Goal: Task Accomplishment & Management: Manage account settings

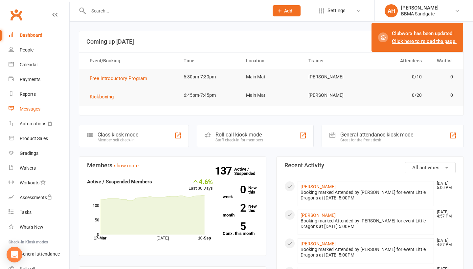
click at [38, 111] on div "Messages" at bounding box center [30, 108] width 21 height 5
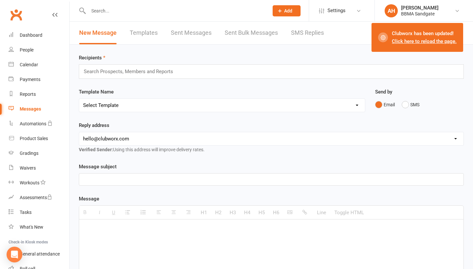
click at [304, 33] on link "SMS Replies" at bounding box center [307, 33] width 33 height 23
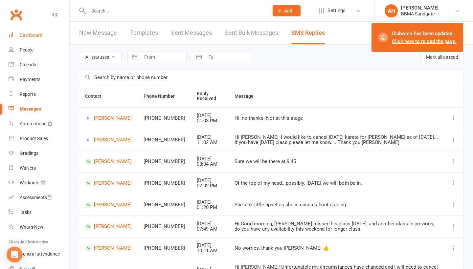
click at [37, 38] on link "Dashboard" at bounding box center [39, 35] width 61 height 15
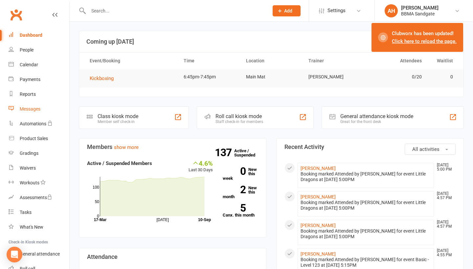
click at [36, 106] on link "Messages" at bounding box center [39, 109] width 61 height 15
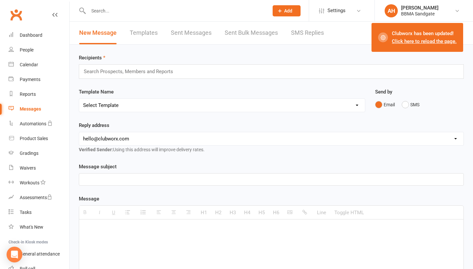
click at [410, 42] on link "Click here to reload the page." at bounding box center [424, 41] width 65 height 6
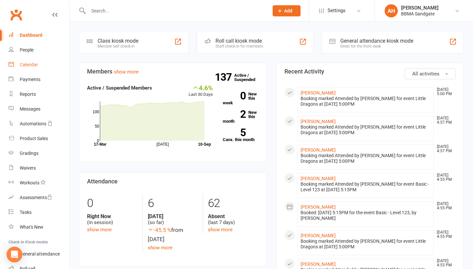
click at [48, 62] on link "Calendar" at bounding box center [39, 64] width 61 height 15
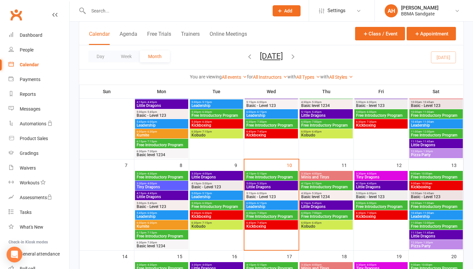
scroll to position [74, 0]
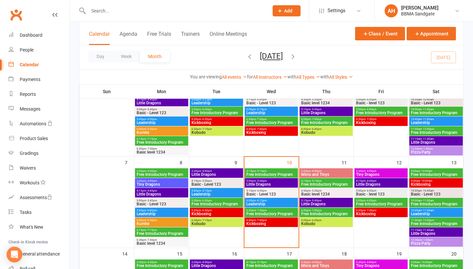
click at [277, 193] on span "Basic - Level 123" at bounding box center [271, 194] width 51 height 4
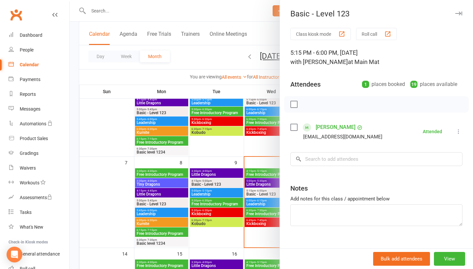
click at [262, 148] on div at bounding box center [271, 134] width 403 height 269
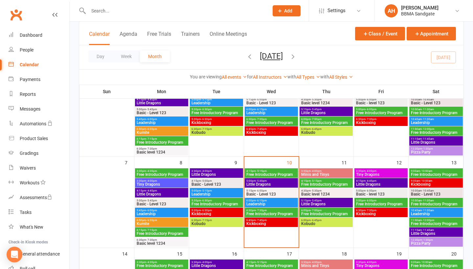
click at [260, 183] on span "Little Dragons" at bounding box center [271, 185] width 51 height 4
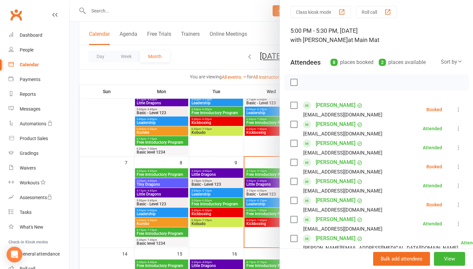
scroll to position [30, 0]
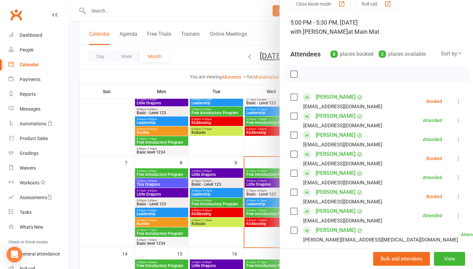
click at [459, 102] on icon at bounding box center [458, 101] width 7 height 7
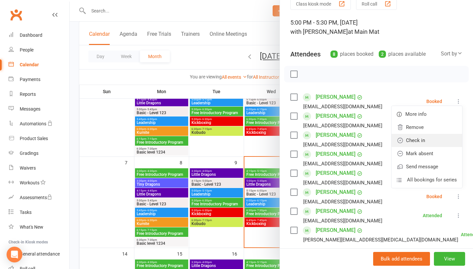
click at [444, 139] on link "Check in" at bounding box center [426, 140] width 71 height 13
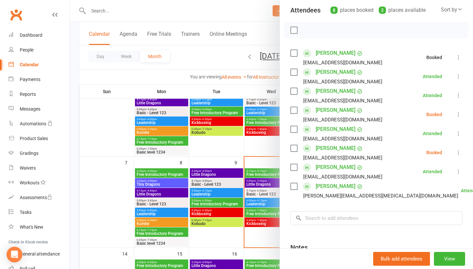
scroll to position [73, 0]
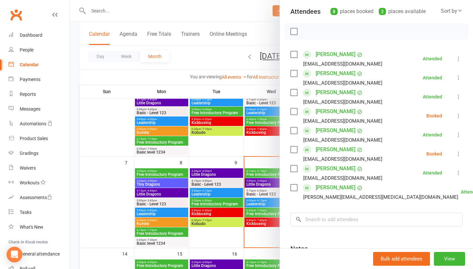
click at [460, 118] on icon at bounding box center [458, 116] width 7 height 7
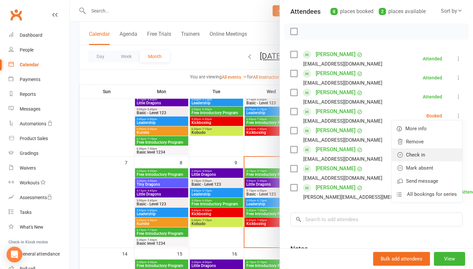
click at [442, 152] on link "Check in" at bounding box center [426, 154] width 71 height 13
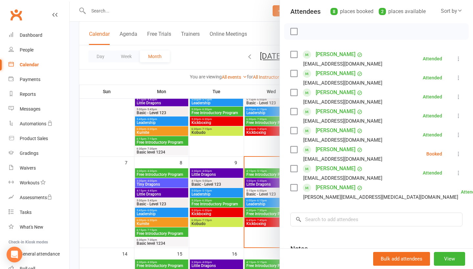
click at [264, 63] on div at bounding box center [271, 134] width 403 height 269
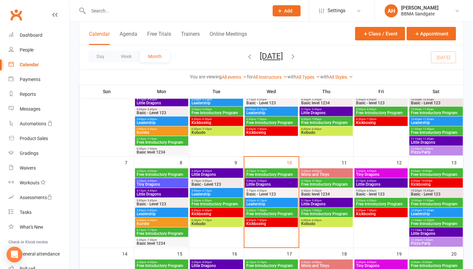
click at [265, 195] on span "Basic - Level 123" at bounding box center [271, 194] width 51 height 4
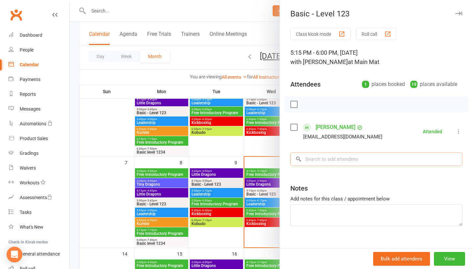
click at [343, 162] on input "search" at bounding box center [376, 159] width 172 height 14
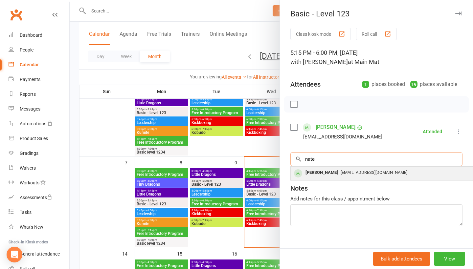
type input "nate"
click at [346, 174] on span "j.ocass@yahoo.com.au" at bounding box center [373, 172] width 67 height 5
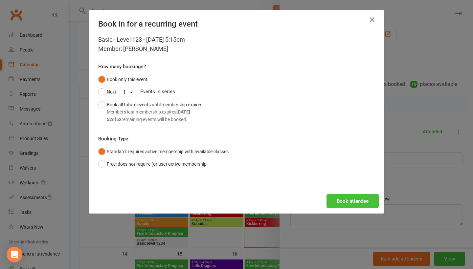
click at [349, 199] on button "Book attendee" at bounding box center [352, 201] width 52 height 14
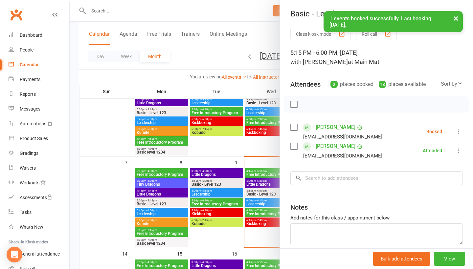
click at [344, 188] on div "Class kiosk mode Roll call 5:15 PM - 6:00 PM, Wednesday, September, 10, 2025 wi…" at bounding box center [376, 153] width 193 height 250
click at [343, 185] on input "search" at bounding box center [376, 178] width 172 height 14
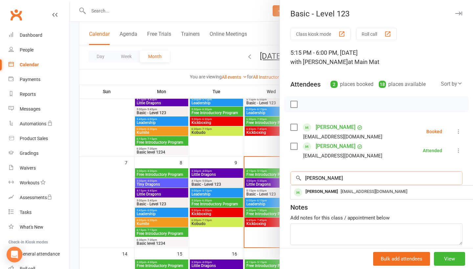
type input "Audrey"
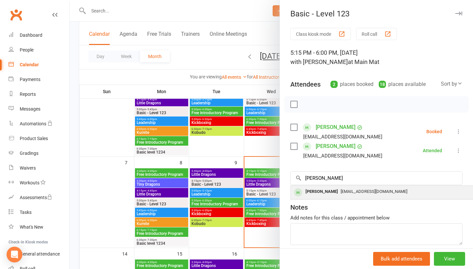
drag, startPoint x: 343, startPoint y: 186, endPoint x: 342, endPoint y: 199, distance: 12.8
click at [342, 199] on div "Audrey Sususco rickymar_sususco@yahoo.com" at bounding box center [388, 192] width 196 height 13
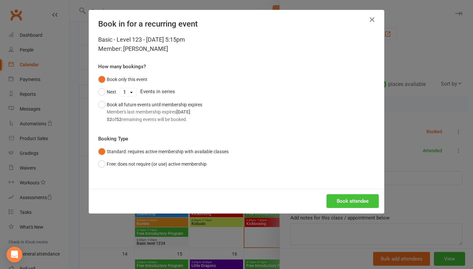
click at [343, 200] on button "Book attendee" at bounding box center [352, 201] width 52 height 14
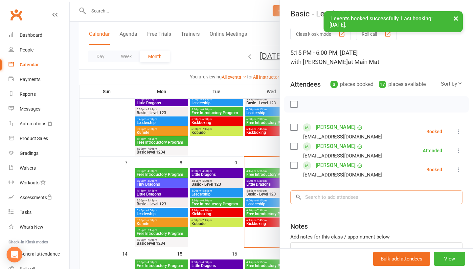
click at [343, 200] on input "search" at bounding box center [376, 197] width 172 height 14
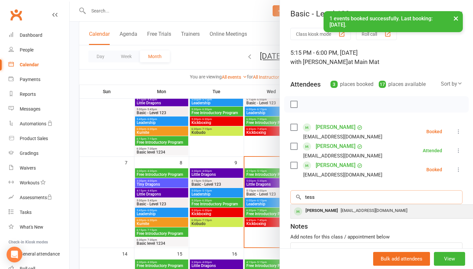
type input "tess"
click at [345, 213] on span "strickos14@optusnet.com.au" at bounding box center [373, 210] width 67 height 5
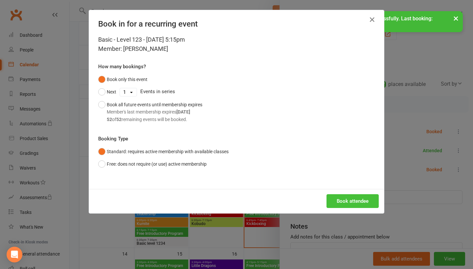
click at [352, 203] on button "Book attendee" at bounding box center [352, 201] width 52 height 14
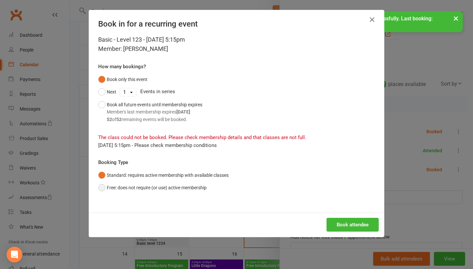
click at [197, 190] on button "Free: does not require (or use) active membership" at bounding box center [152, 188] width 108 height 12
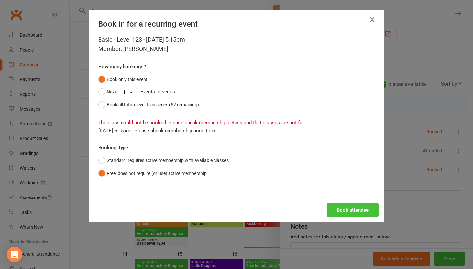
click at [346, 213] on button "Book attendee" at bounding box center [352, 210] width 52 height 14
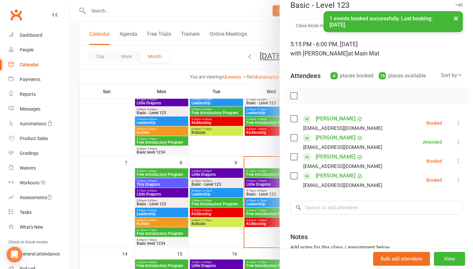
scroll to position [9, 0]
click at [348, 209] on input "search" at bounding box center [376, 208] width 172 height 14
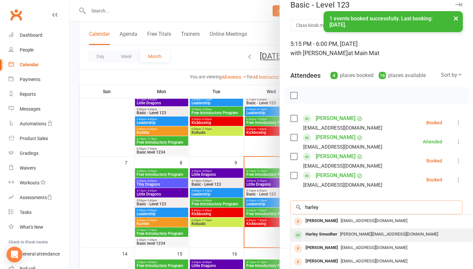
type input "harley"
click at [343, 237] on span "jason.mandi101@gmail.com" at bounding box center [389, 234] width 98 height 5
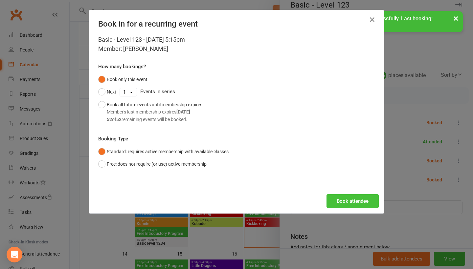
click at [346, 201] on button "Book attendee" at bounding box center [352, 201] width 52 height 14
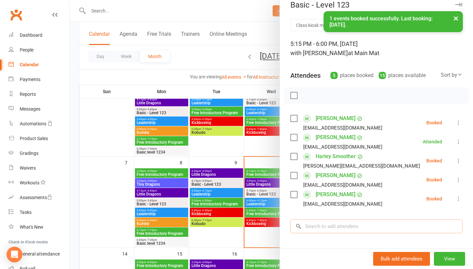
click at [342, 226] on input "search" at bounding box center [376, 227] width 172 height 14
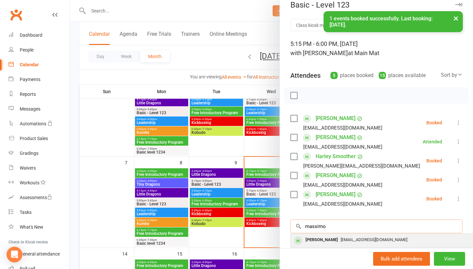
type input "massimo"
click at [340, 244] on div "Massimo Patronaggio" at bounding box center [322, 240] width 38 height 10
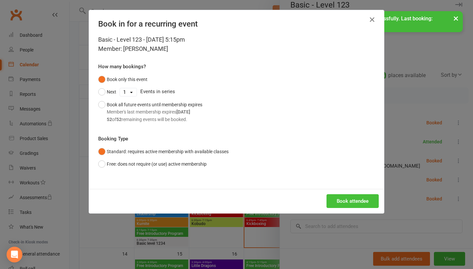
click at [354, 200] on button "Book attendee" at bounding box center [352, 201] width 52 height 14
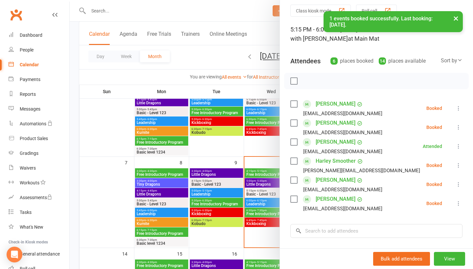
scroll to position [24, 0]
click at [457, 108] on icon at bounding box center [458, 108] width 7 height 7
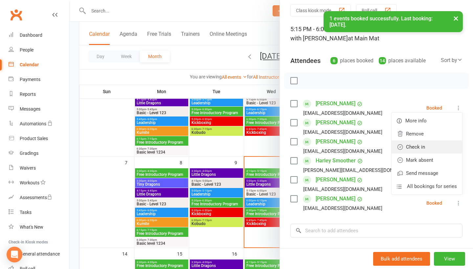
click at [446, 143] on link "Check in" at bounding box center [426, 146] width 71 height 13
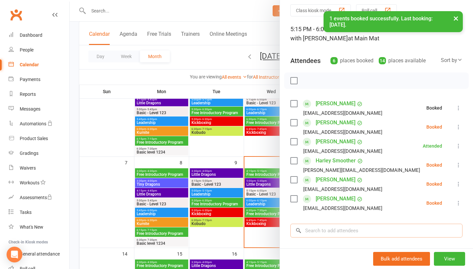
click at [366, 229] on input "search" at bounding box center [376, 231] width 172 height 14
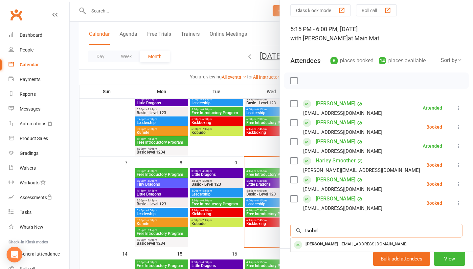
type input "Isobel"
drag, startPoint x: 366, startPoint y: 229, endPoint x: 355, endPoint y: 243, distance: 16.9
click at [355, 243] on div "courtaus@hotmail.com" at bounding box center [388, 245] width 191 height 10
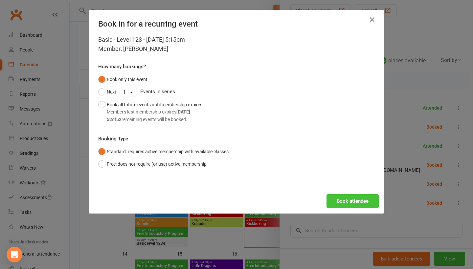
click at [356, 202] on button "Book attendee" at bounding box center [352, 201] width 52 height 14
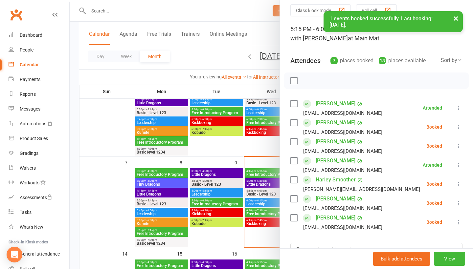
scroll to position [34, 0]
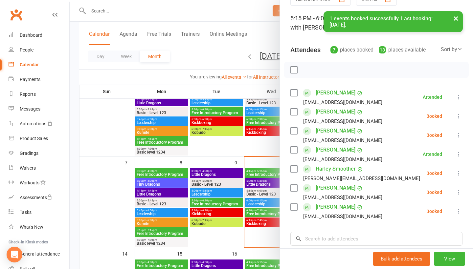
click at [457, 119] on icon at bounding box center [458, 116] width 7 height 7
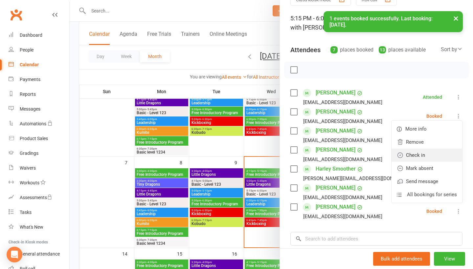
click at [439, 155] on link "Check in" at bounding box center [426, 155] width 71 height 13
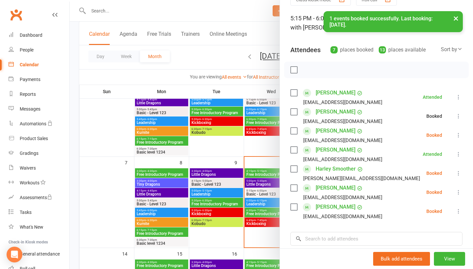
click at [459, 136] on icon at bounding box center [458, 135] width 7 height 7
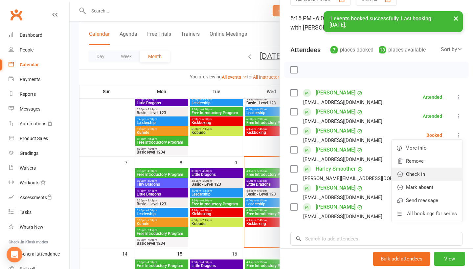
click at [443, 173] on link "Check in" at bounding box center [426, 174] width 71 height 13
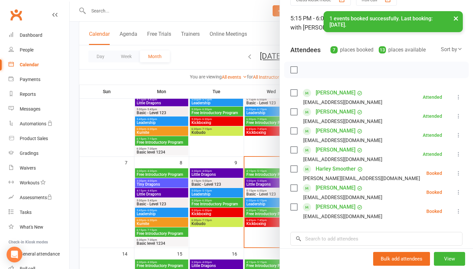
click at [457, 172] on icon at bounding box center [458, 173] width 7 height 7
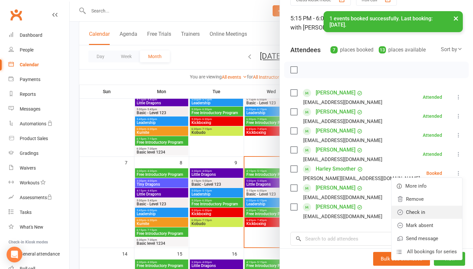
click at [439, 208] on link "Check in" at bounding box center [426, 212] width 71 height 13
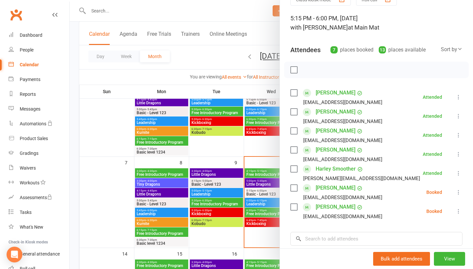
click at [458, 195] on icon at bounding box center [458, 192] width 7 height 7
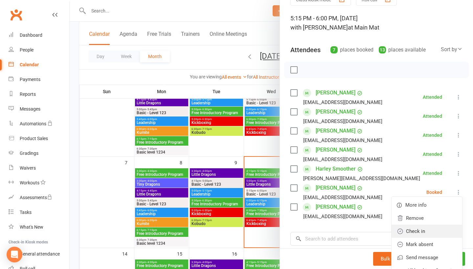
click at [437, 233] on link "Check in" at bounding box center [426, 231] width 71 height 13
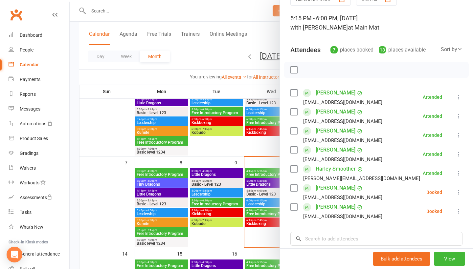
click at [458, 213] on icon at bounding box center [458, 211] width 7 height 7
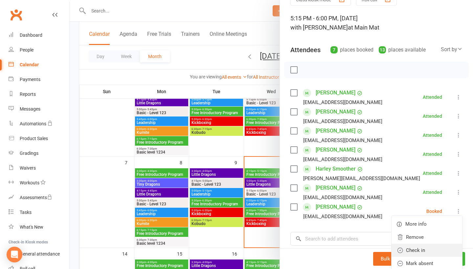
click at [427, 251] on link "Check in" at bounding box center [426, 250] width 71 height 13
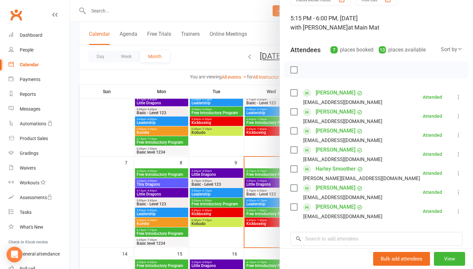
click at [260, 222] on div at bounding box center [271, 134] width 403 height 269
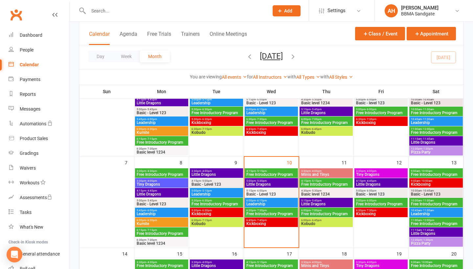
click at [260, 224] on span "Kickboxing" at bounding box center [271, 224] width 51 height 4
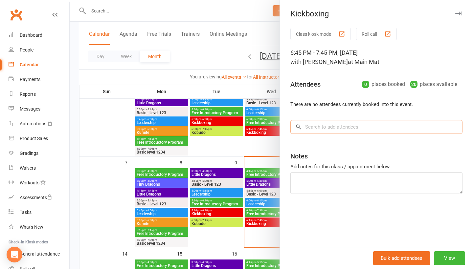
click at [317, 131] on input "search" at bounding box center [376, 127] width 172 height 14
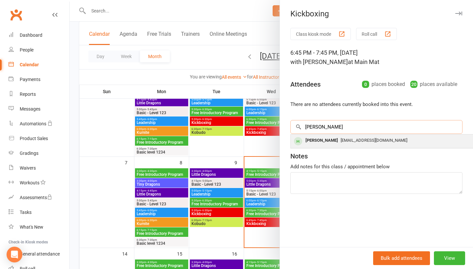
type input "David"
drag, startPoint x: 318, startPoint y: 139, endPoint x: 318, endPoint y: 143, distance: 4.0
click at [318, 143] on div "David Jones" at bounding box center [322, 141] width 38 height 10
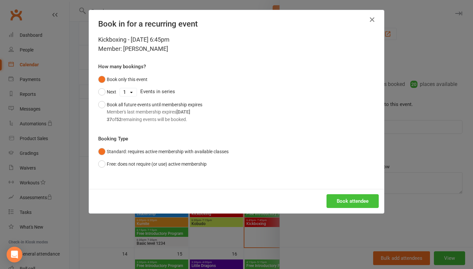
click at [343, 195] on button "Book attendee" at bounding box center [352, 201] width 52 height 14
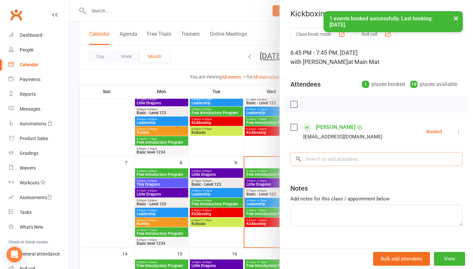
click at [349, 160] on input "search" at bounding box center [376, 159] width 172 height 14
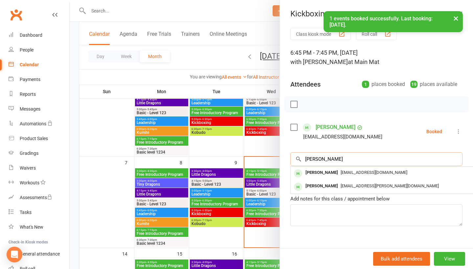
type input "Jacob"
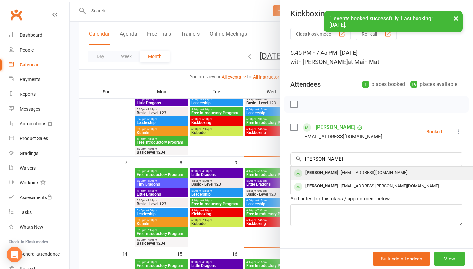
drag, startPoint x: 349, startPoint y: 160, endPoint x: 352, endPoint y: 178, distance: 18.2
click at [352, 178] on div "no@email.com" at bounding box center [388, 173] width 191 height 10
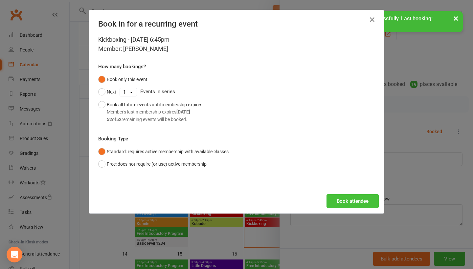
click at [352, 195] on button "Book attendee" at bounding box center [352, 201] width 52 height 14
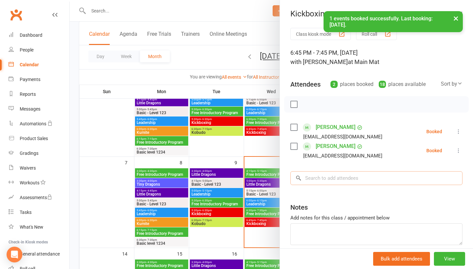
click at [329, 179] on input "search" at bounding box center [376, 178] width 172 height 14
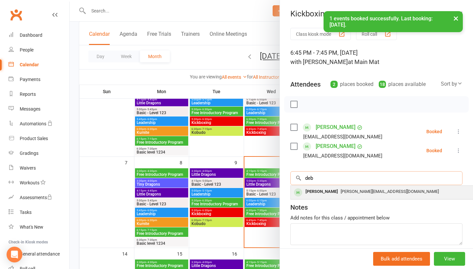
type input "deb"
click at [328, 193] on div "Deb Williams" at bounding box center [322, 192] width 38 height 10
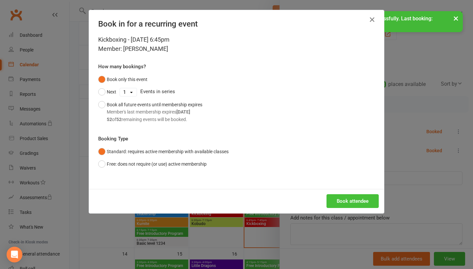
click at [337, 196] on button "Book attendee" at bounding box center [352, 201] width 52 height 14
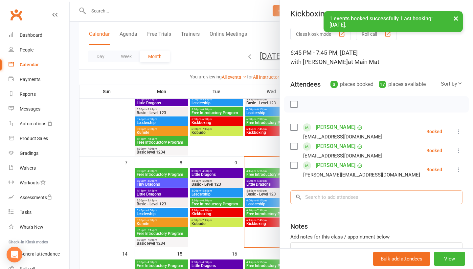
click at [337, 195] on input "search" at bounding box center [376, 197] width 172 height 14
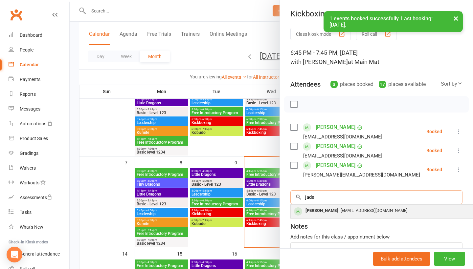
type input "jade"
click at [340, 212] on span "c3146100@hotmail.com" at bounding box center [373, 210] width 67 height 5
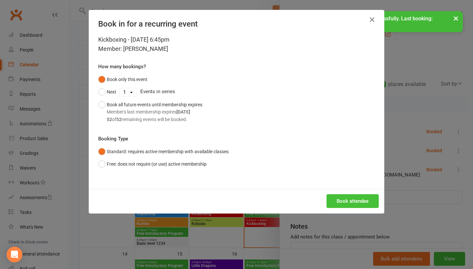
click at [350, 199] on button "Book attendee" at bounding box center [352, 201] width 52 height 14
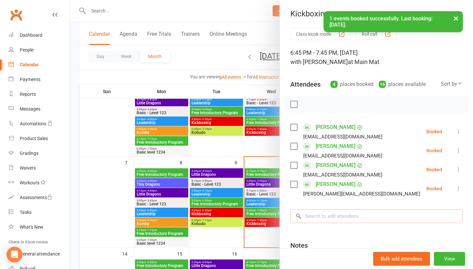
click at [347, 215] on input "search" at bounding box center [376, 216] width 172 height 14
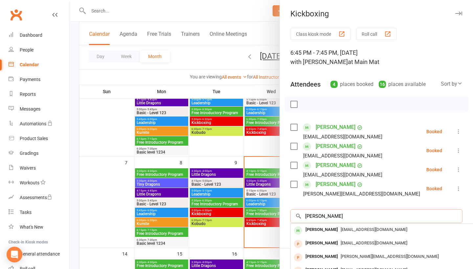
type input "Angela"
drag, startPoint x: 347, startPoint y: 215, endPoint x: 347, endPoint y: 231, distance: 16.4
click at [347, 231] on span "angelamanners@gmail.com" at bounding box center [373, 229] width 67 height 5
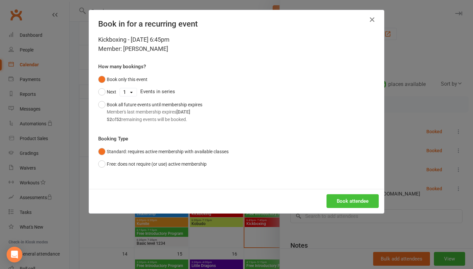
click at [361, 200] on button "Book attendee" at bounding box center [352, 201] width 52 height 14
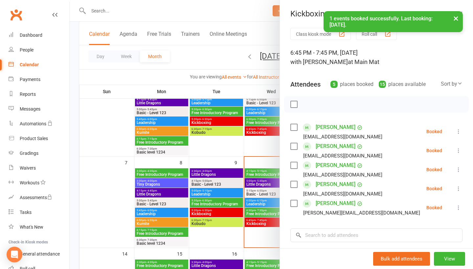
scroll to position [19, 0]
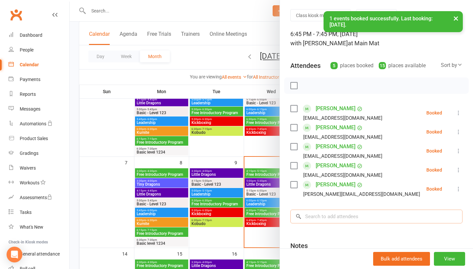
click at [358, 220] on input "search" at bounding box center [376, 217] width 172 height 14
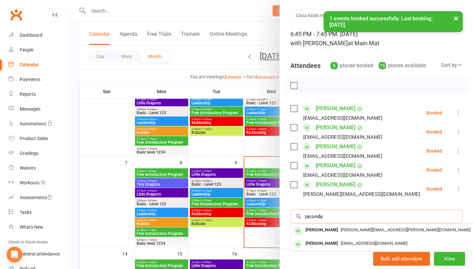
click at [320, 218] on input "jaconda" at bounding box center [376, 217] width 172 height 14
click at [317, 218] on input "jaconda" at bounding box center [376, 217] width 172 height 14
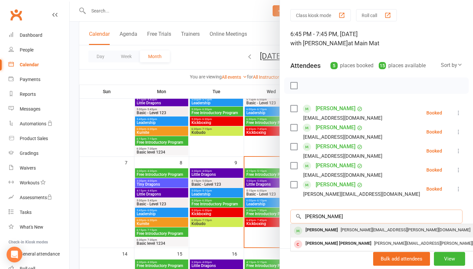
type input "jacinda"
click at [317, 235] on div "[PERSON_NAME]" at bounding box center [322, 231] width 38 height 10
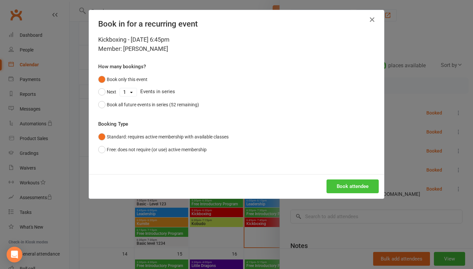
click at [366, 187] on button "Book attendee" at bounding box center [352, 187] width 52 height 14
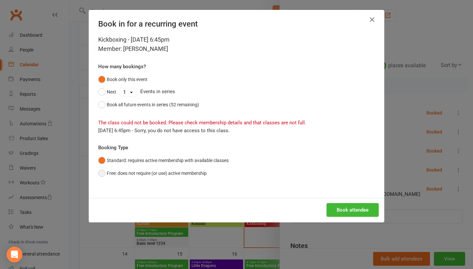
click at [193, 173] on button "Free: does not require (or use) active membership" at bounding box center [152, 173] width 108 height 12
click at [358, 212] on button "Book attendee" at bounding box center [352, 210] width 52 height 14
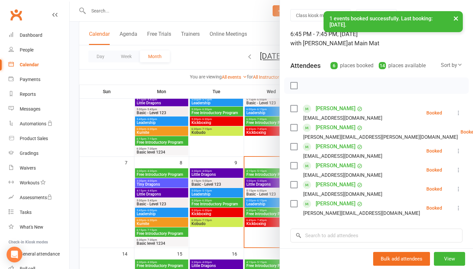
click at [460, 116] on icon at bounding box center [458, 113] width 7 height 7
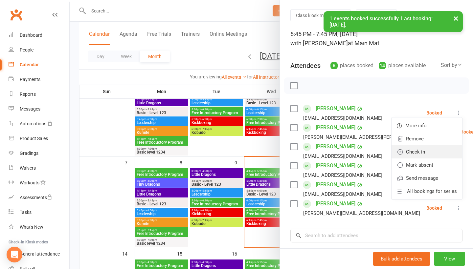
click at [449, 150] on link "Check in" at bounding box center [426, 151] width 71 height 13
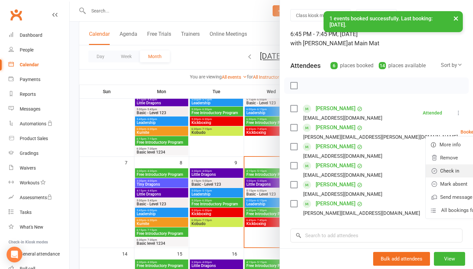
click at [443, 168] on link "Check in" at bounding box center [460, 170] width 71 height 13
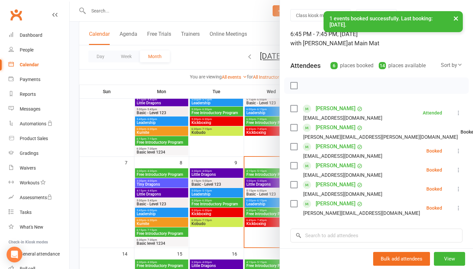
click at [459, 153] on icon at bounding box center [458, 151] width 7 height 7
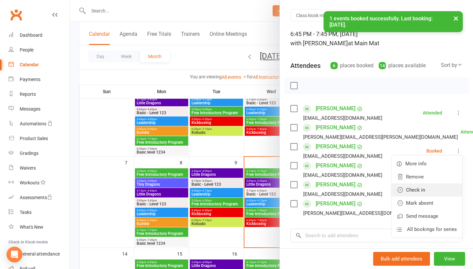
click at [439, 192] on link "Check in" at bounding box center [426, 189] width 71 height 13
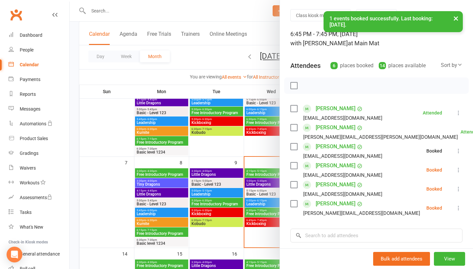
click at [460, 170] on icon at bounding box center [458, 170] width 7 height 7
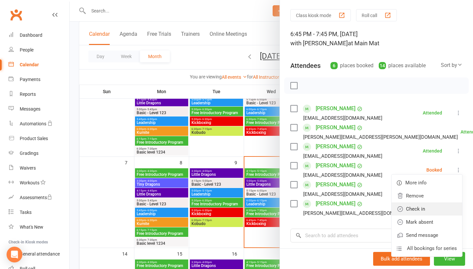
click at [441, 210] on link "Check in" at bounding box center [426, 209] width 71 height 13
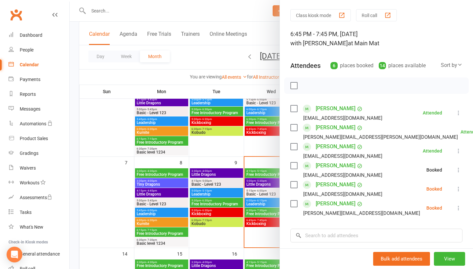
click at [457, 190] on icon at bounding box center [458, 189] width 7 height 7
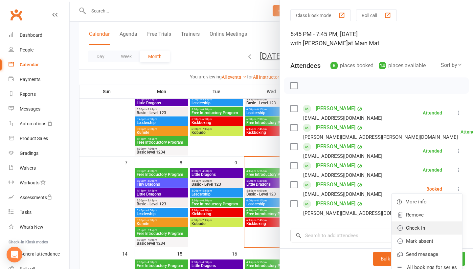
click at [438, 230] on link "Check in" at bounding box center [426, 228] width 71 height 13
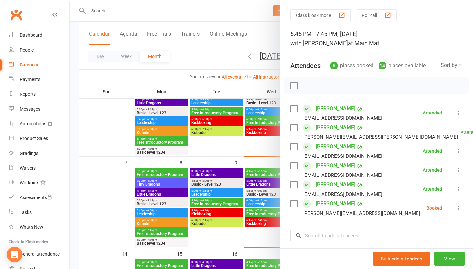
click at [458, 211] on icon at bounding box center [458, 208] width 7 height 7
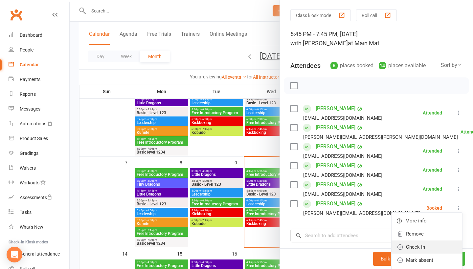
click at [437, 242] on link "Check in" at bounding box center [426, 247] width 71 height 13
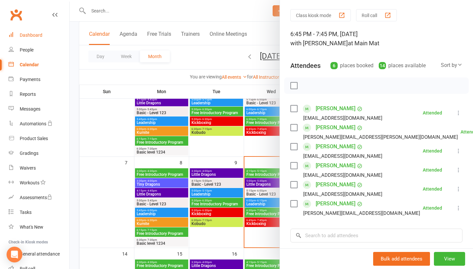
click at [33, 32] on link "Dashboard" at bounding box center [39, 35] width 61 height 15
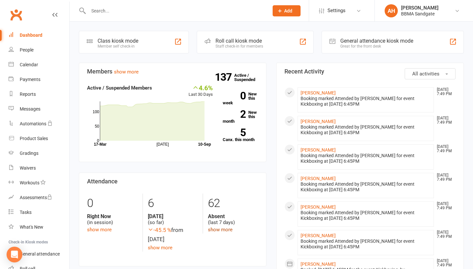
click at [224, 231] on link "show more" at bounding box center [220, 230] width 25 height 6
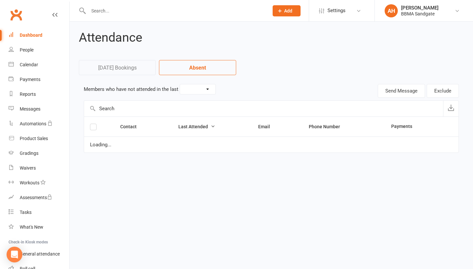
select select "7"
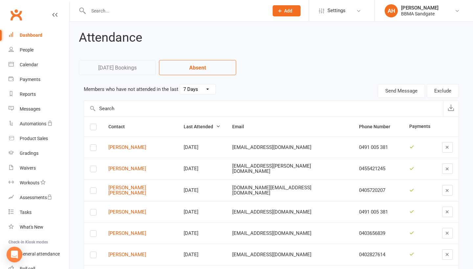
click at [41, 34] on div "Dashboard" at bounding box center [31, 34] width 23 height 5
